Goal: Information Seeking & Learning: Learn about a topic

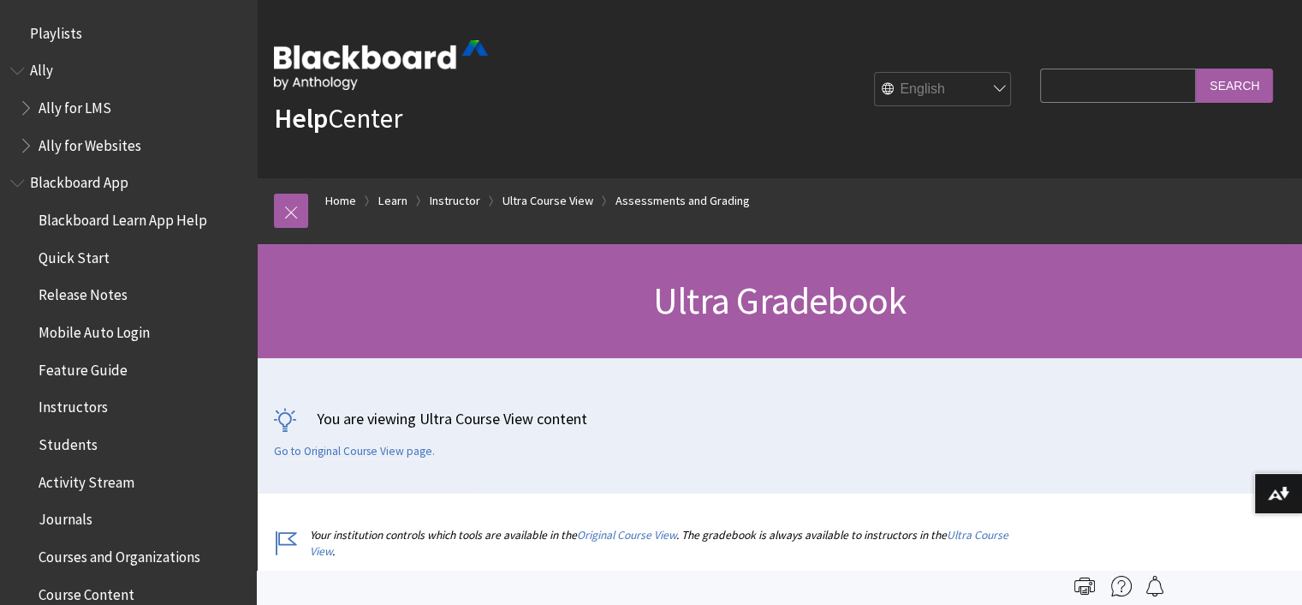
scroll to position [2458, 0]
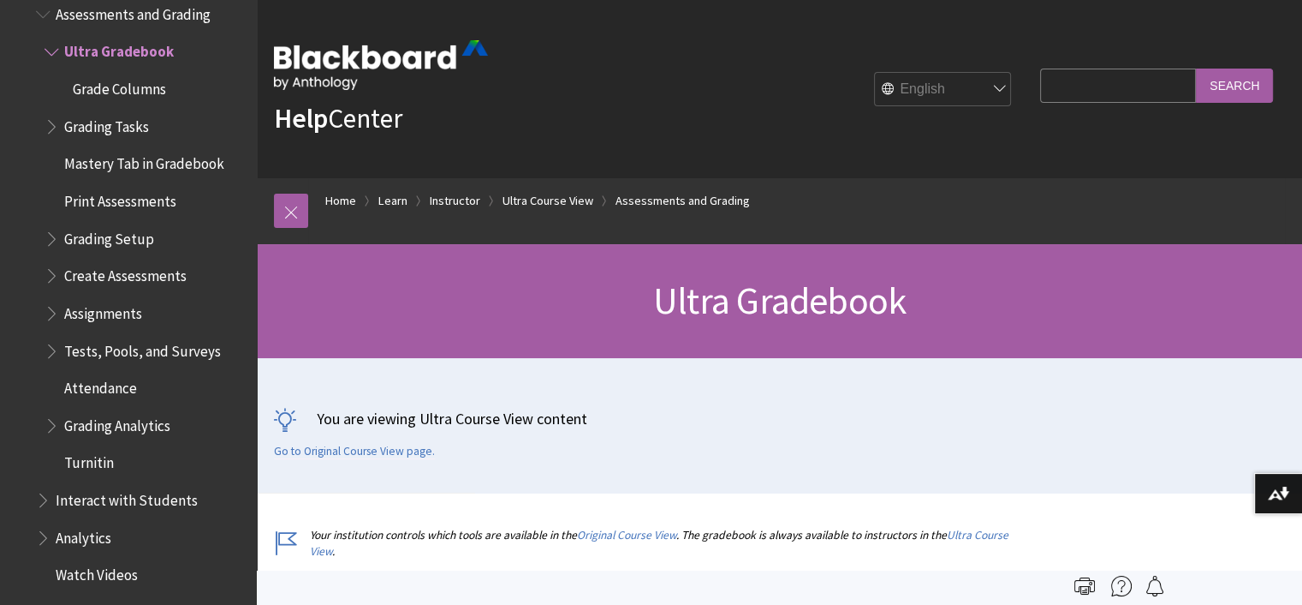
click at [1086, 88] on input "Search Query" at bounding box center [1118, 85] width 156 height 33
type input "send email"
click at [1196, 69] on input "Search" at bounding box center [1234, 85] width 77 height 33
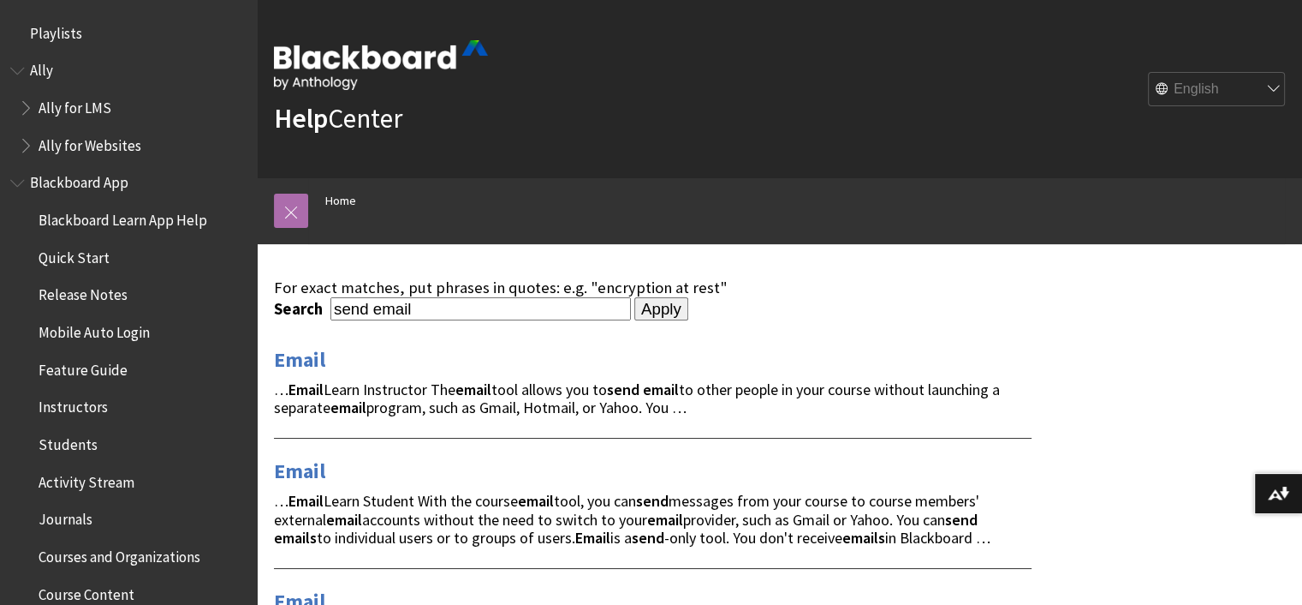
click at [284, 206] on link at bounding box center [291, 211] width 34 height 34
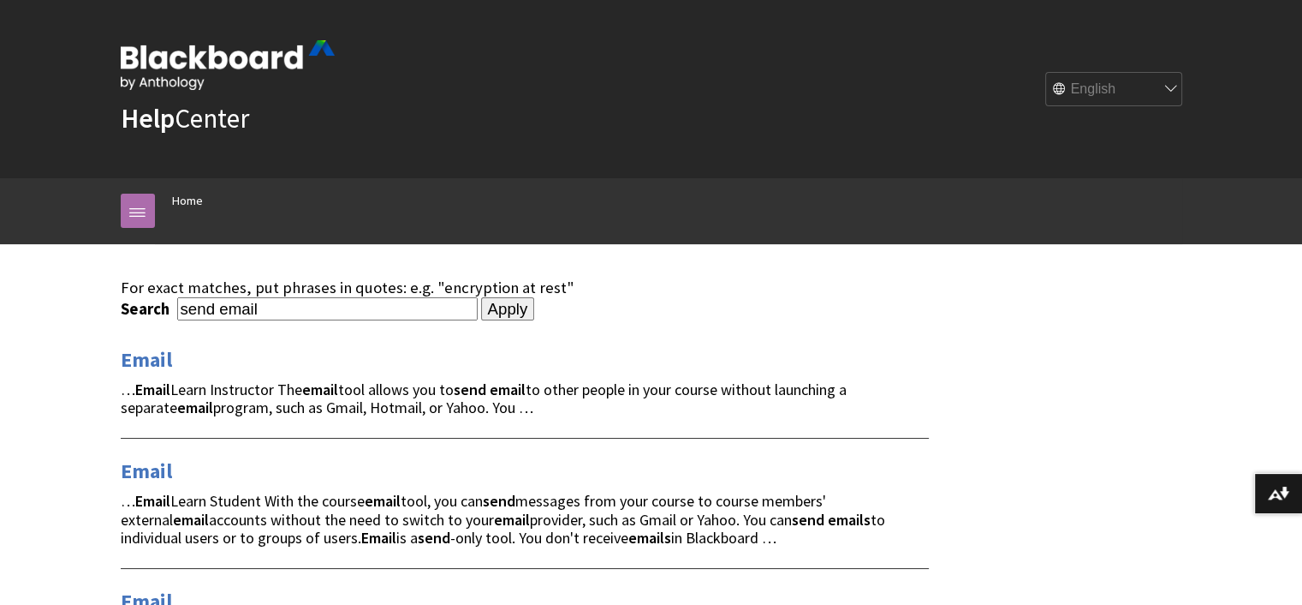
click at [138, 204] on link at bounding box center [138, 211] width 34 height 34
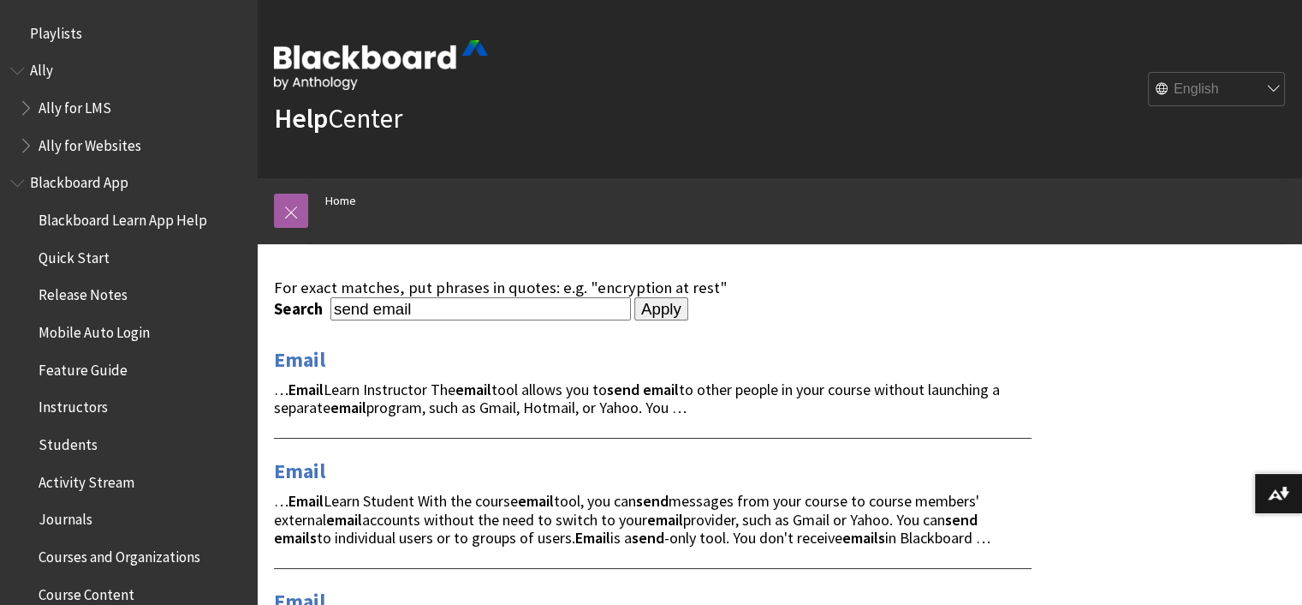
drag, startPoint x: 423, startPoint y: 307, endPoint x: 253, endPoint y: 303, distance: 170.4
type input "ultra message logs"
click at [635, 297] on input "Apply" at bounding box center [662, 309] width 54 height 24
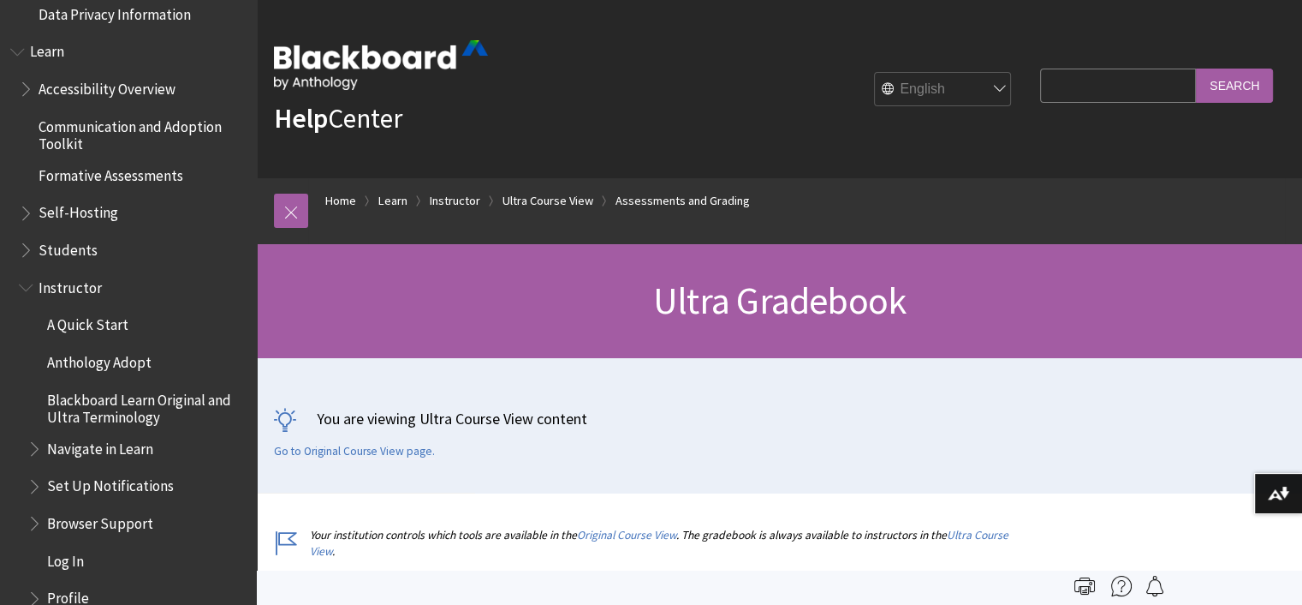
scroll to position [1344, 0]
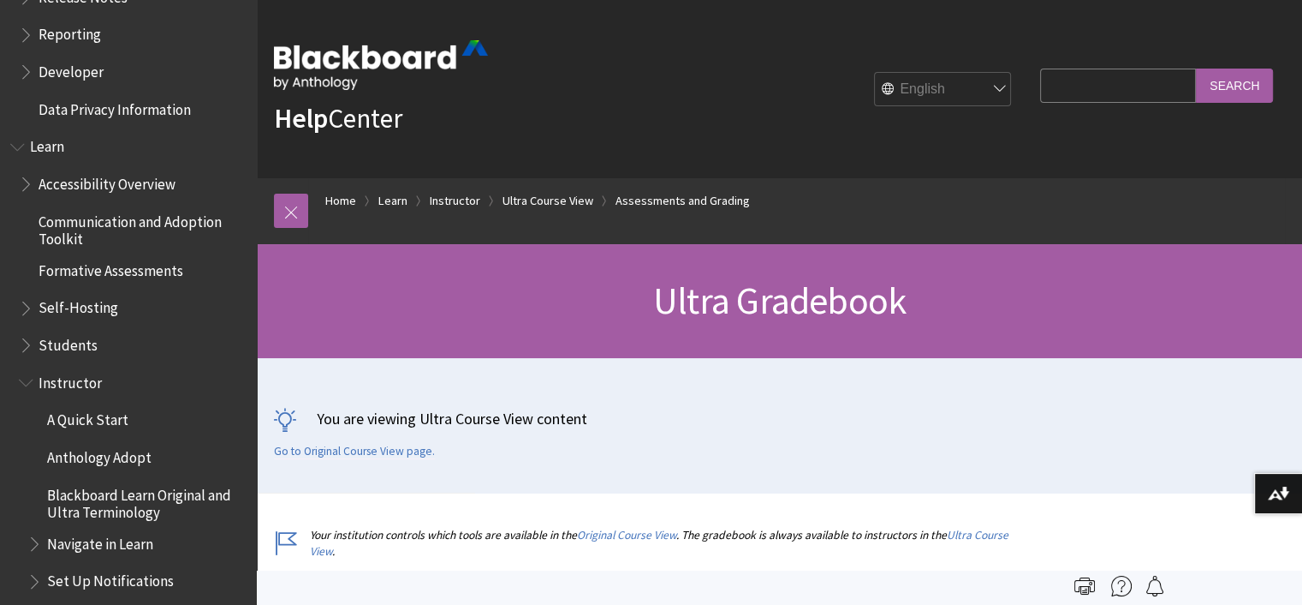
click at [1073, 92] on input "Search Query" at bounding box center [1118, 85] width 156 height 33
type input "messgaes"
click at [1196, 69] on input "Search" at bounding box center [1234, 85] width 77 height 33
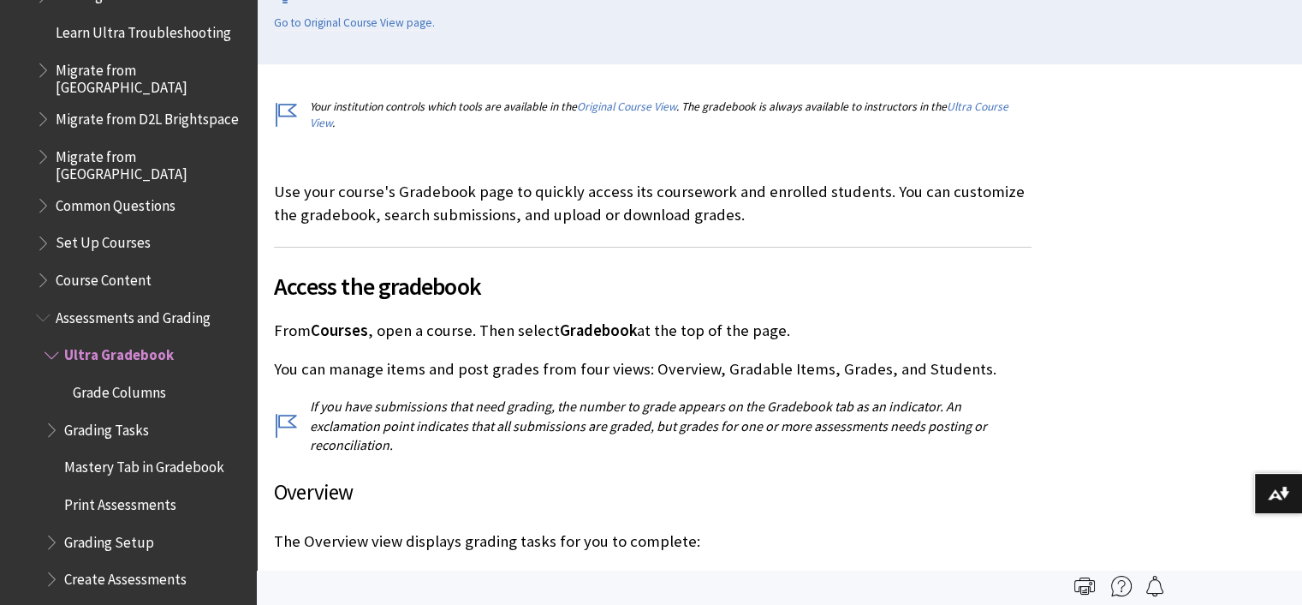
scroll to position [2115, 0]
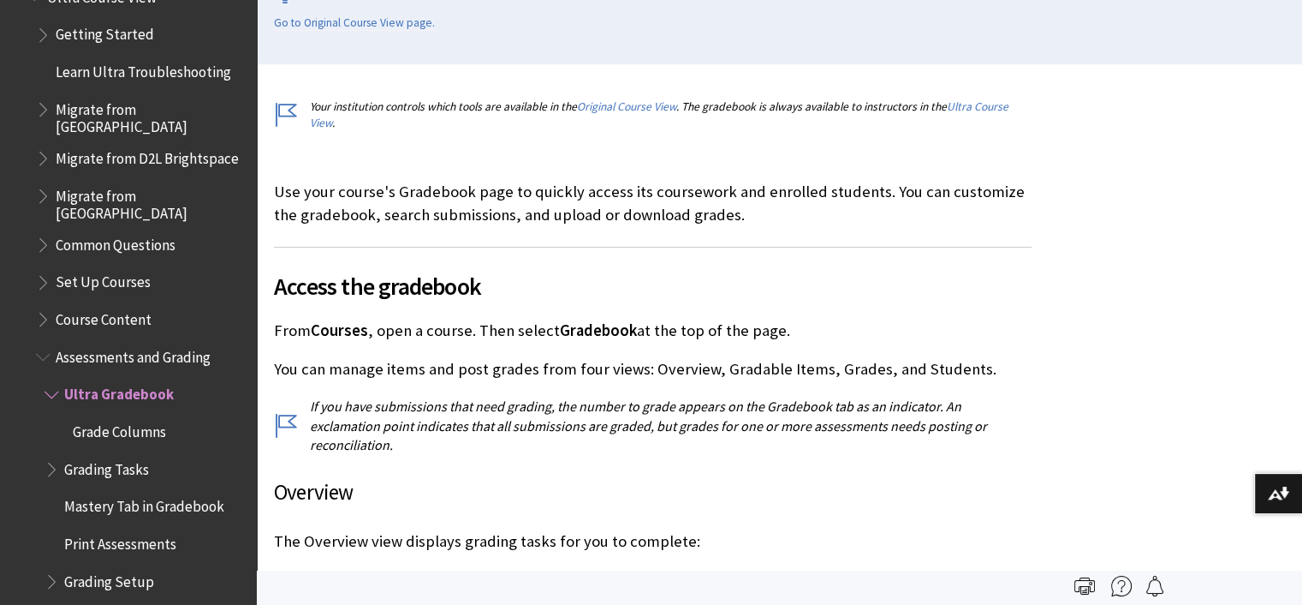
click at [49, 384] on span "Book outline for Blackboard Learn Help" at bounding box center [54, 390] width 18 height 21
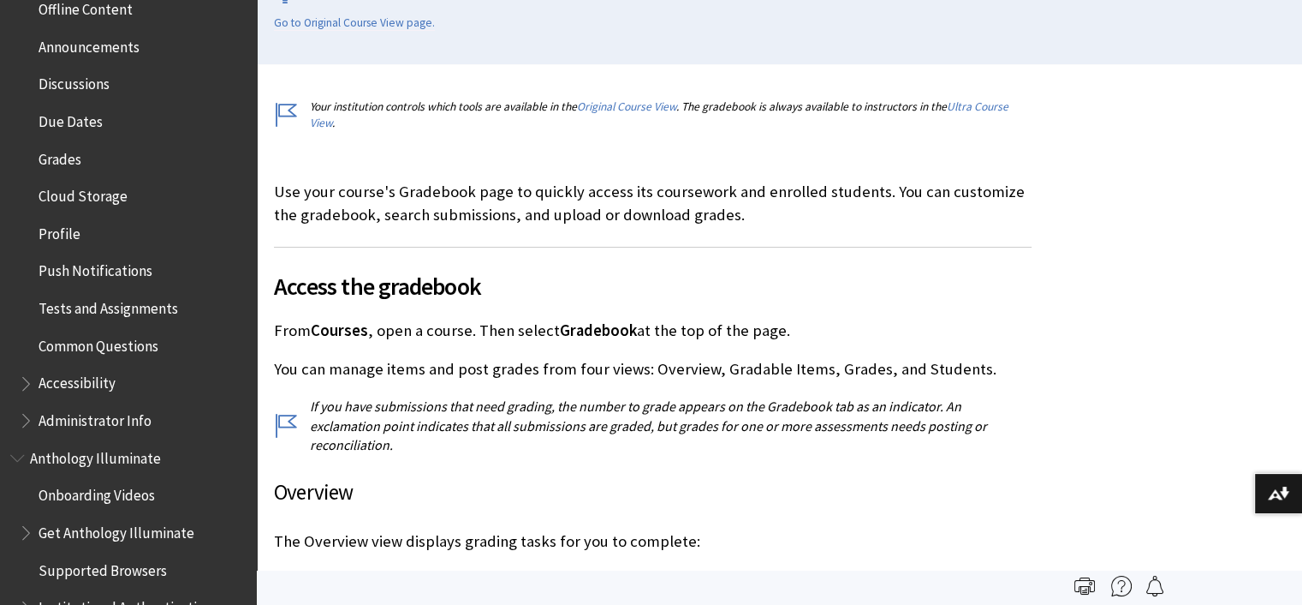
scroll to position [402, 0]
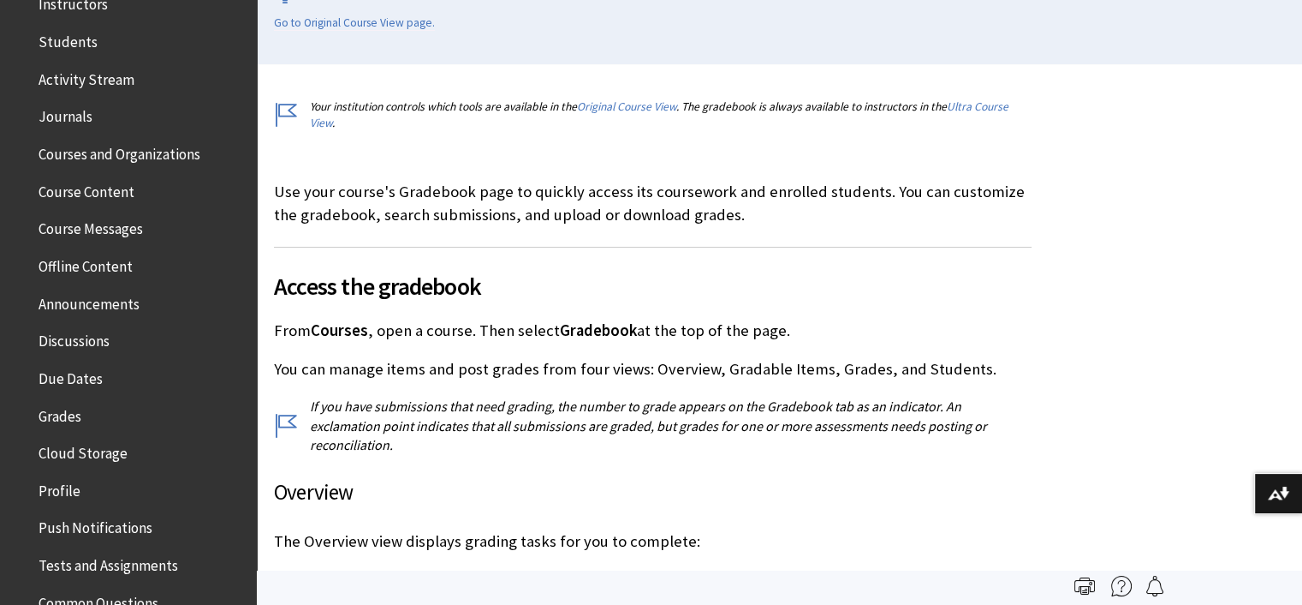
click at [110, 222] on span "Course Messages" at bounding box center [91, 226] width 104 height 23
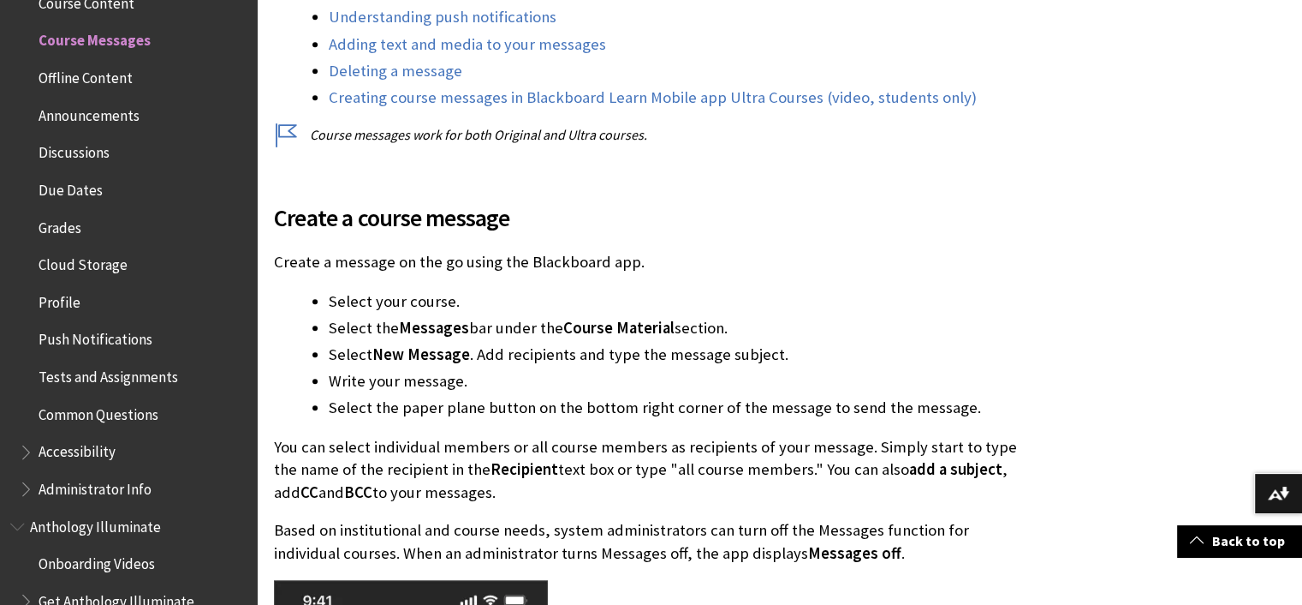
scroll to position [942, 0]
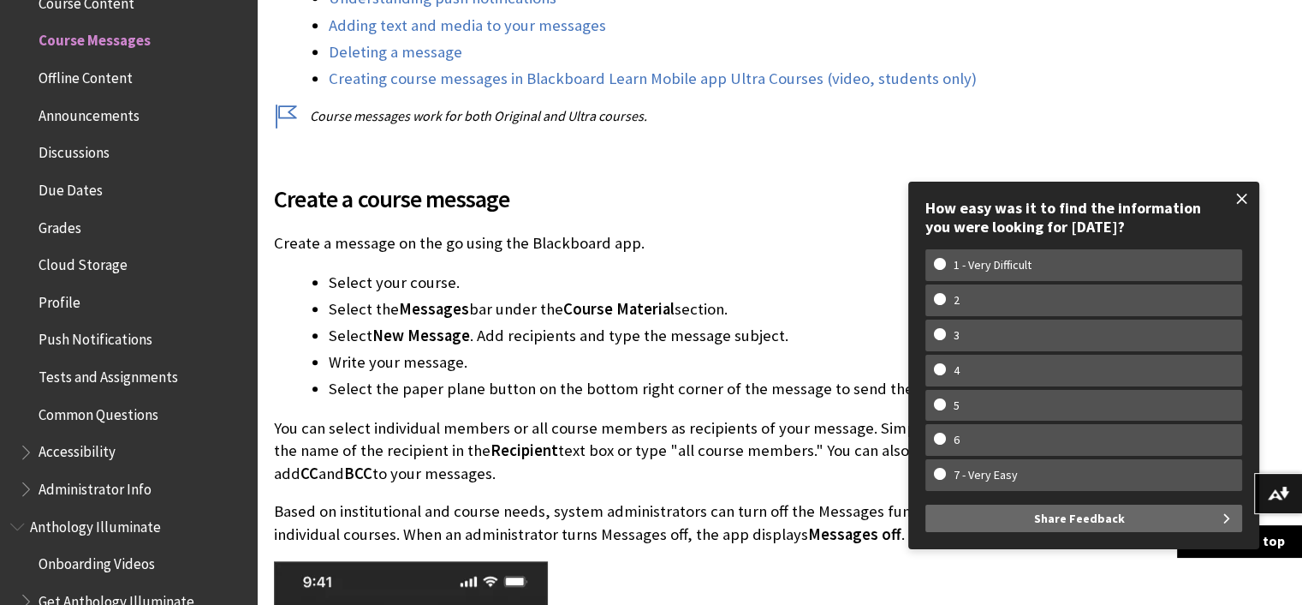
click at [1247, 197] on span at bounding box center [1243, 199] width 36 height 36
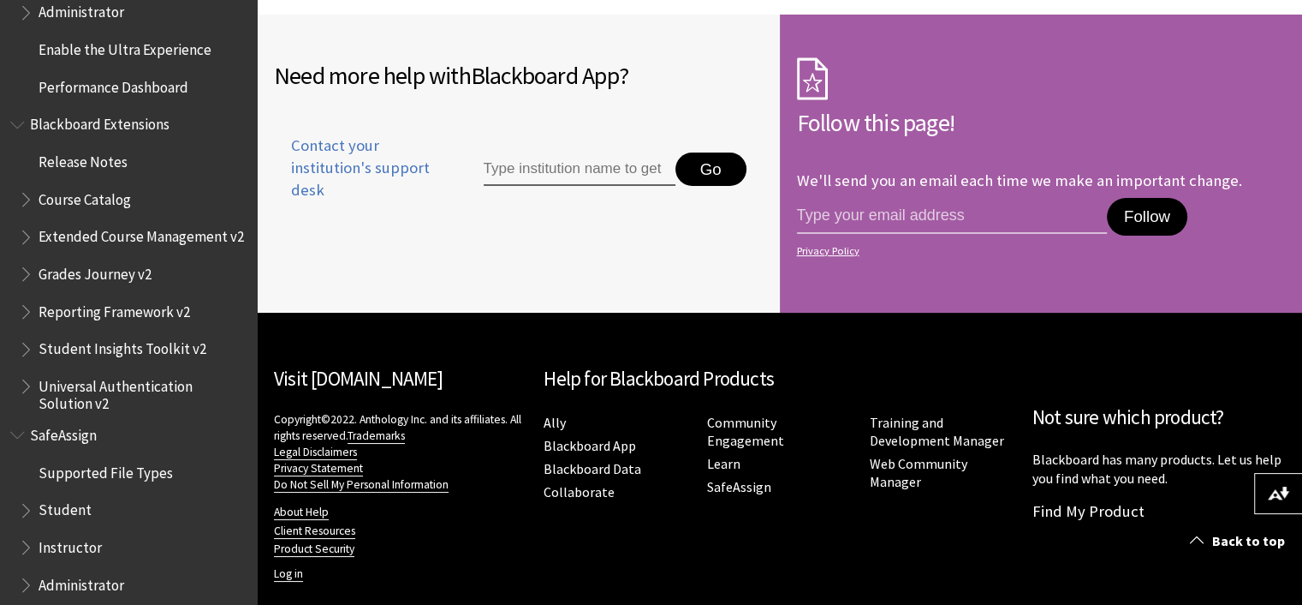
scroll to position [1778, 0]
